Goal: Task Accomplishment & Management: Use online tool/utility

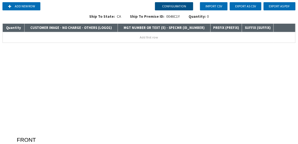
click at [181, 7] on button "Configuration" at bounding box center [174, 6] width 38 height 8
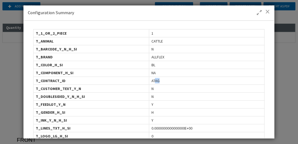
drag, startPoint x: 159, startPoint y: 79, endPoint x: 164, endPoint y: 80, distance: 4.7
click at [164, 80] on div "ATAG" at bounding box center [206, 81] width 115 height 8
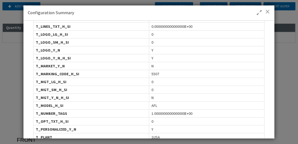
scroll to position [109, 0]
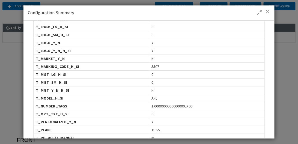
click at [160, 94] on div "AFL" at bounding box center [206, 98] width 115 height 8
click at [269, 11] on span at bounding box center [268, 11] width 5 height 5
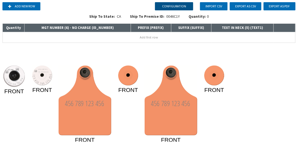
click at [173, 6] on button "Configuration" at bounding box center [174, 6] width 38 height 8
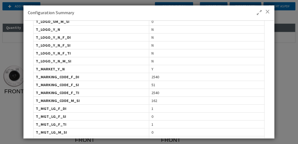
scroll to position [390, 0]
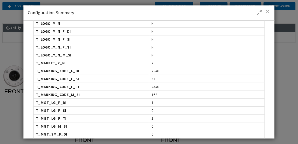
click at [269, 11] on span at bounding box center [268, 11] width 5 height 5
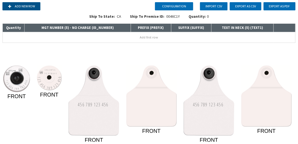
click at [28, 5] on button "Add new row" at bounding box center [21, 6] width 38 height 8
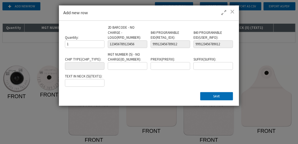
click at [232, 11] on span at bounding box center [232, 11] width 5 height 5
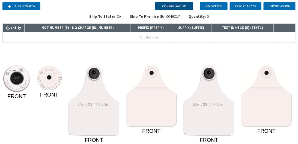
click at [183, 5] on button "Configuration" at bounding box center [174, 6] width 38 height 8
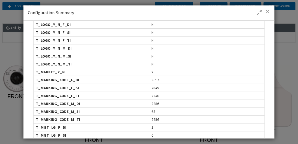
scroll to position [499, 0]
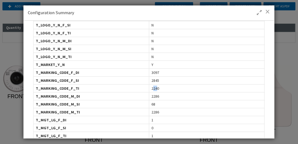
drag, startPoint x: 152, startPoint y: 79, endPoint x: 155, endPoint y: 79, distance: 2.7
click at [155, 86] on span "2240" at bounding box center [155, 88] width 8 height 5
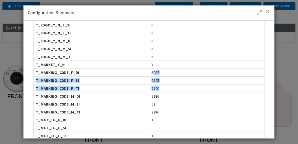
drag, startPoint x: 152, startPoint y: 64, endPoint x: 159, endPoint y: 80, distance: 17.6
click at [268, 11] on span at bounding box center [268, 11] width 5 height 5
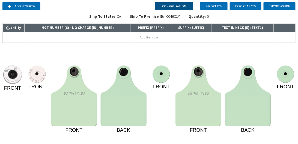
click at [171, 5] on button "Configuration" at bounding box center [174, 6] width 38 height 8
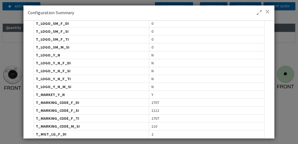
scroll to position [359, 0]
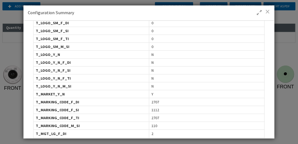
click at [270, 11] on span at bounding box center [268, 11] width 5 height 5
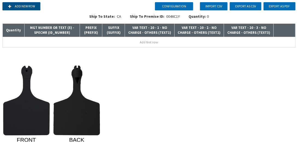
click at [12, 6] on button "Add new row" at bounding box center [21, 6] width 38 height 8
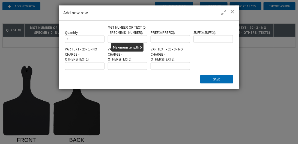
click at [138, 39] on input "text" at bounding box center [127, 39] width 39 height 8
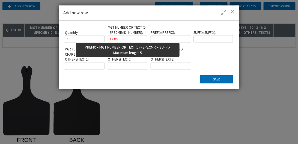
type input "12345"
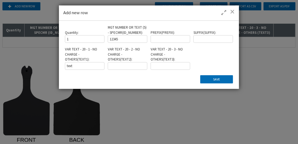
type input "TEXT"
type input "TEXT2"
type input "TEXT3"
click at [222, 83] on button "Save" at bounding box center [216, 79] width 33 height 8
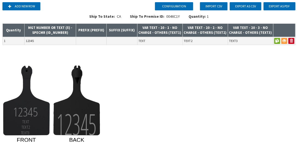
click at [181, 90] on icon "1234 5 TEX T TEXT 2 TEXT 3 FRONT 1234 5 BACK" at bounding box center [149, 104] width 294 height 76
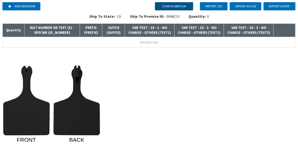
click at [187, 4] on button "Configuration" at bounding box center [174, 6] width 38 height 8
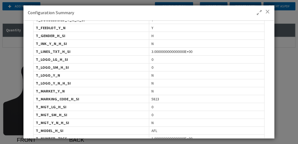
scroll to position [78, 0]
